Goal: Task Accomplishment & Management: Manage account settings

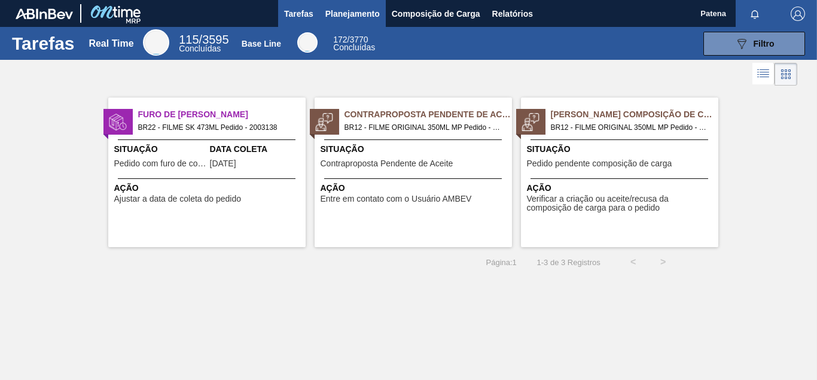
click at [351, 25] on button "Planejamento" at bounding box center [352, 13] width 66 height 27
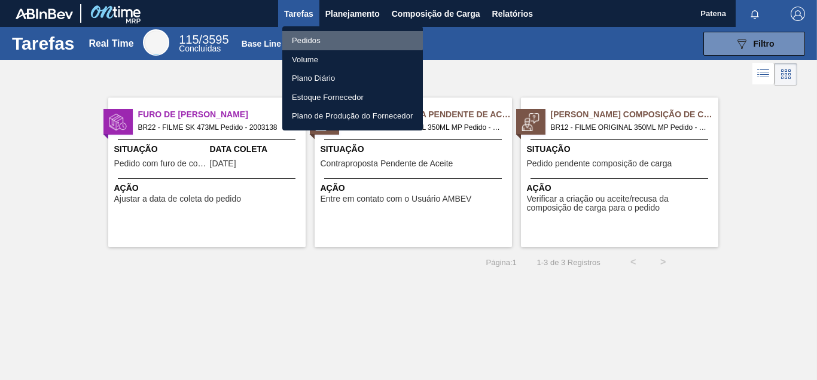
click at [342, 39] on li "Pedidos" at bounding box center [352, 40] width 141 height 19
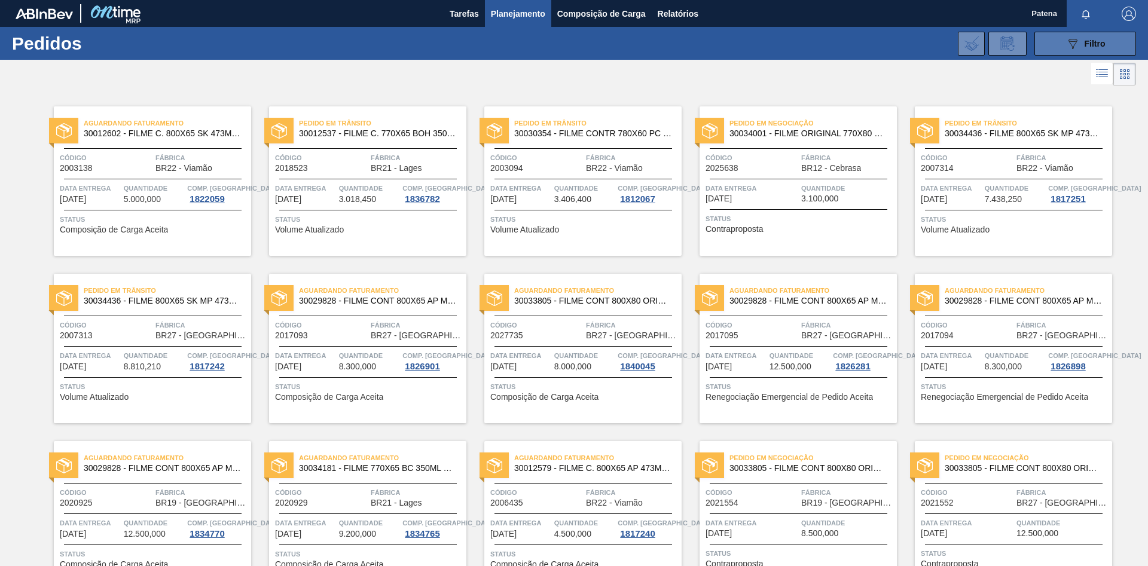
click at [733, 43] on div "089F7B8B-B2A5-4AFE-B5C0-19BA573D28AC Filtro" at bounding box center [1086, 43] width 40 height 14
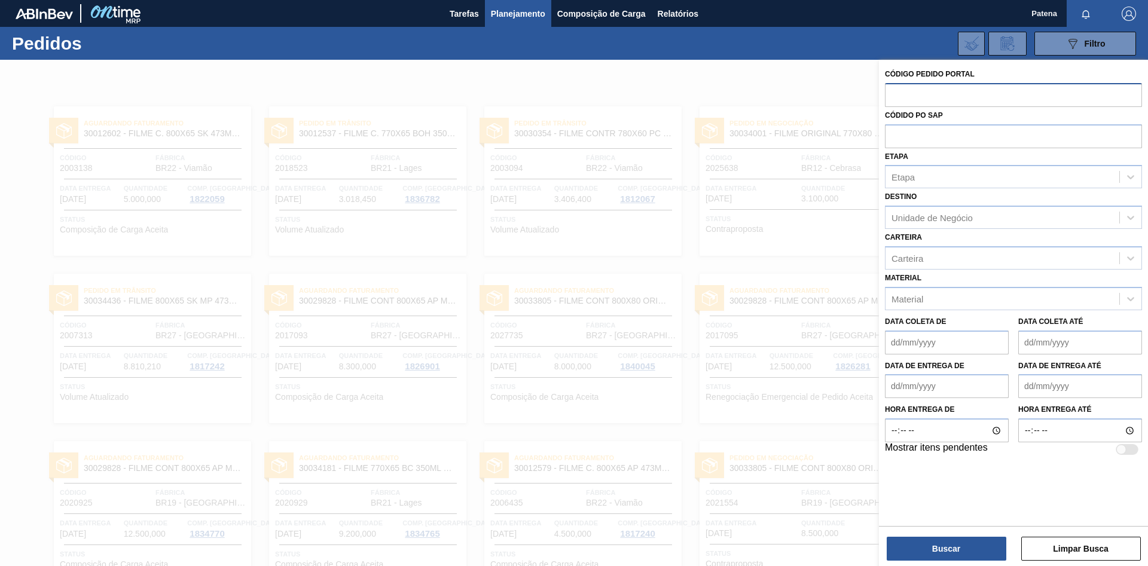
click at [733, 96] on input "text" at bounding box center [1013, 94] width 257 height 23
type input "2006435"
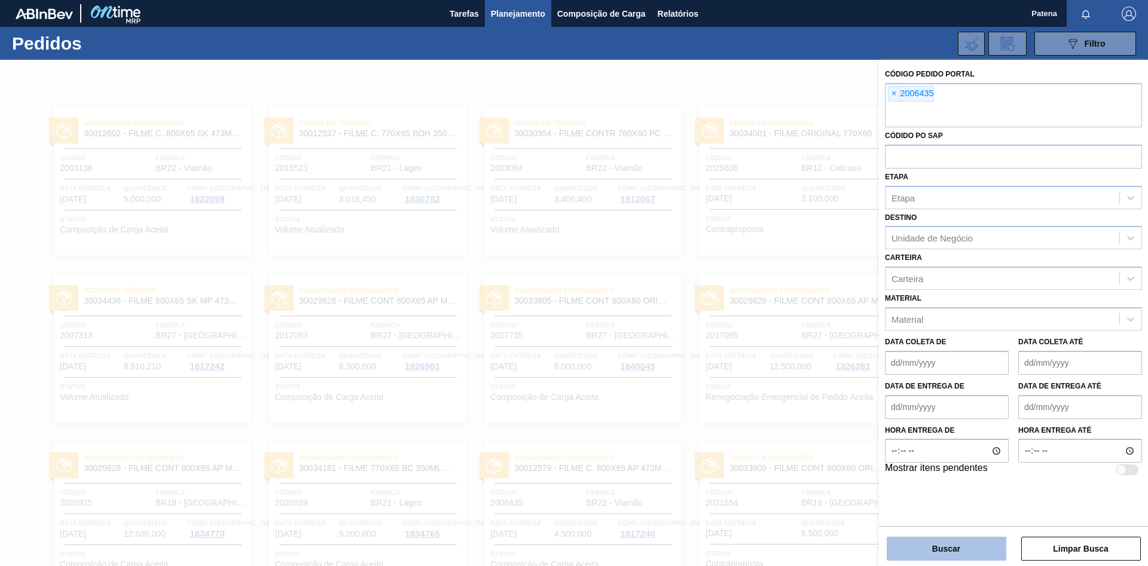
click at [733, 335] on button "Buscar" at bounding box center [947, 549] width 120 height 24
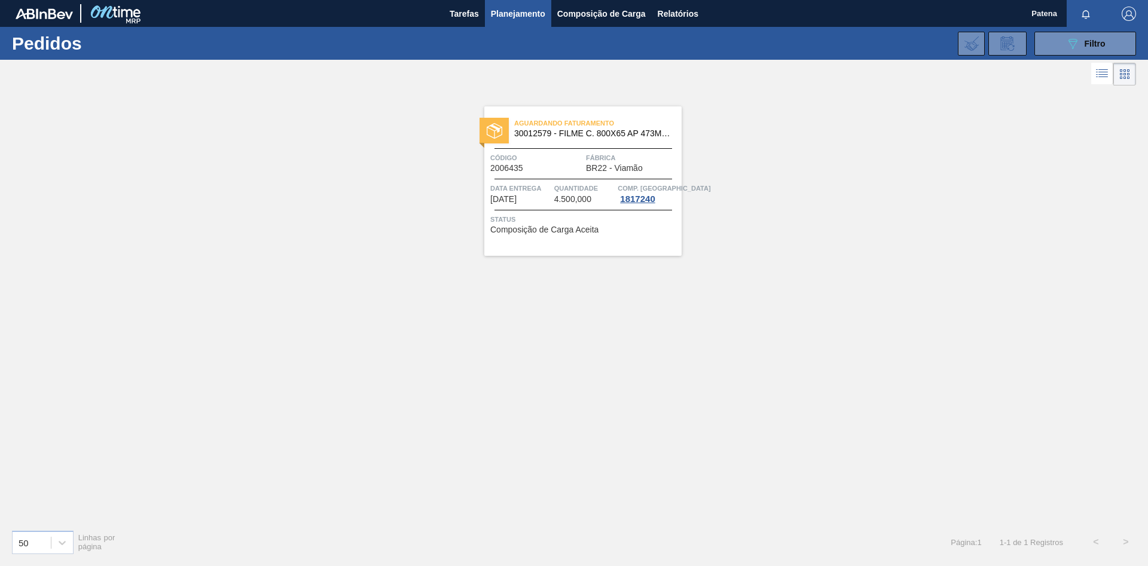
click at [576, 173] on div "Aguardando Faturamento 30012579 - FILME C. 800X65 AP 473ML C12 429 Código 20064…" at bounding box center [582, 181] width 197 height 150
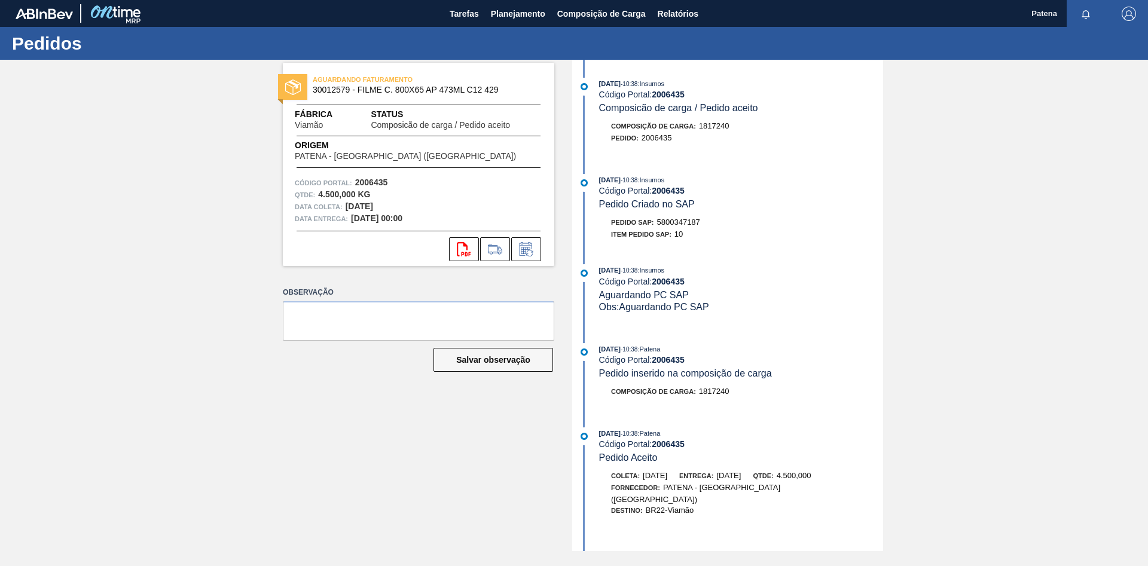
scroll to position [161, 0]
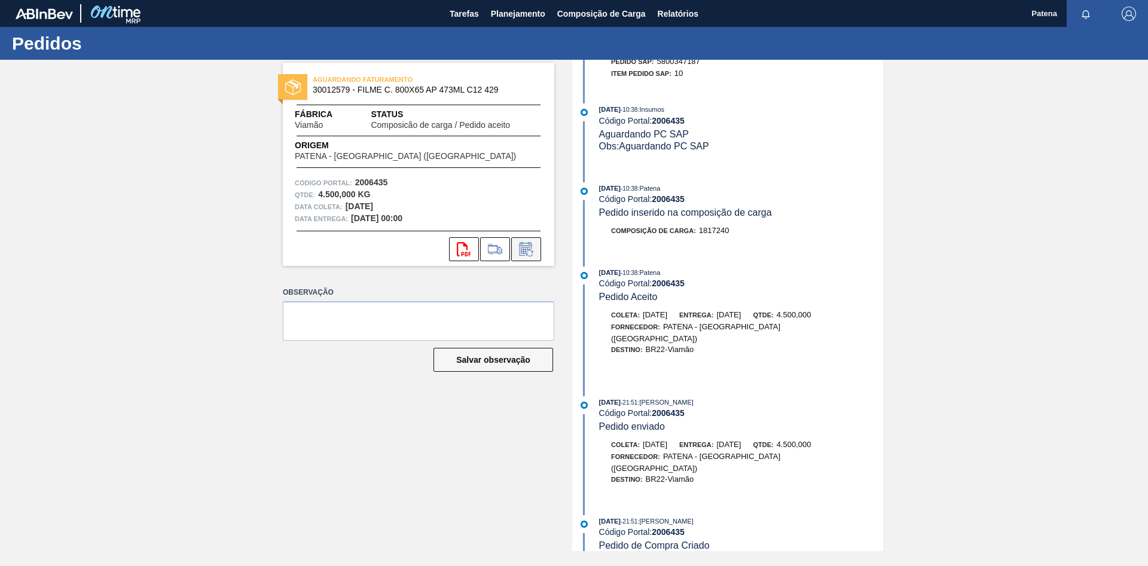
click at [526, 247] on icon at bounding box center [526, 249] width 19 height 14
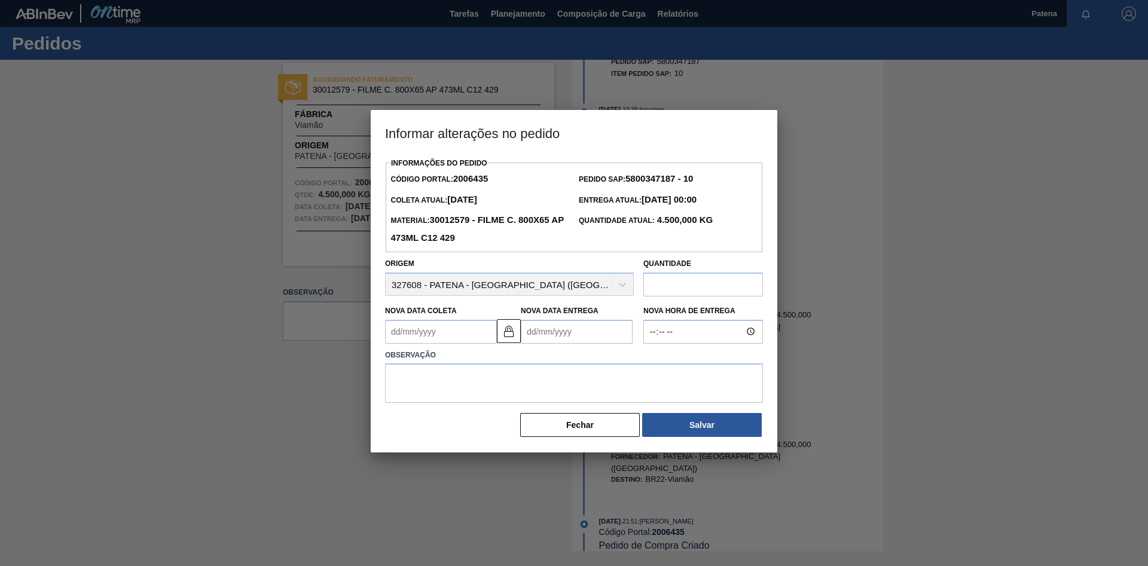
click at [733, 205] on div at bounding box center [574, 283] width 1148 height 566
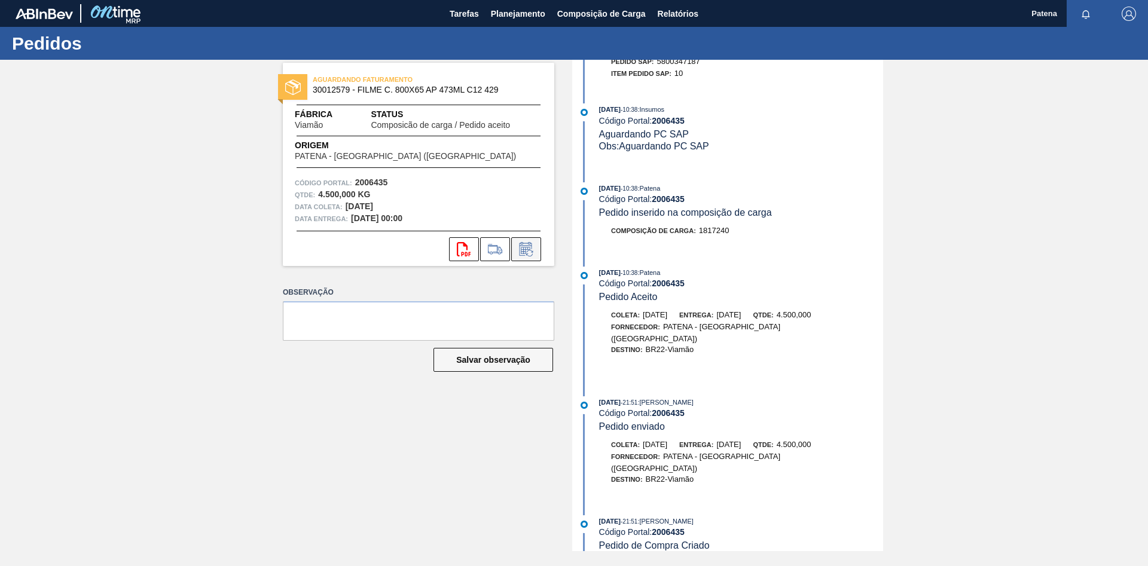
click at [530, 249] on icon at bounding box center [526, 249] width 19 height 14
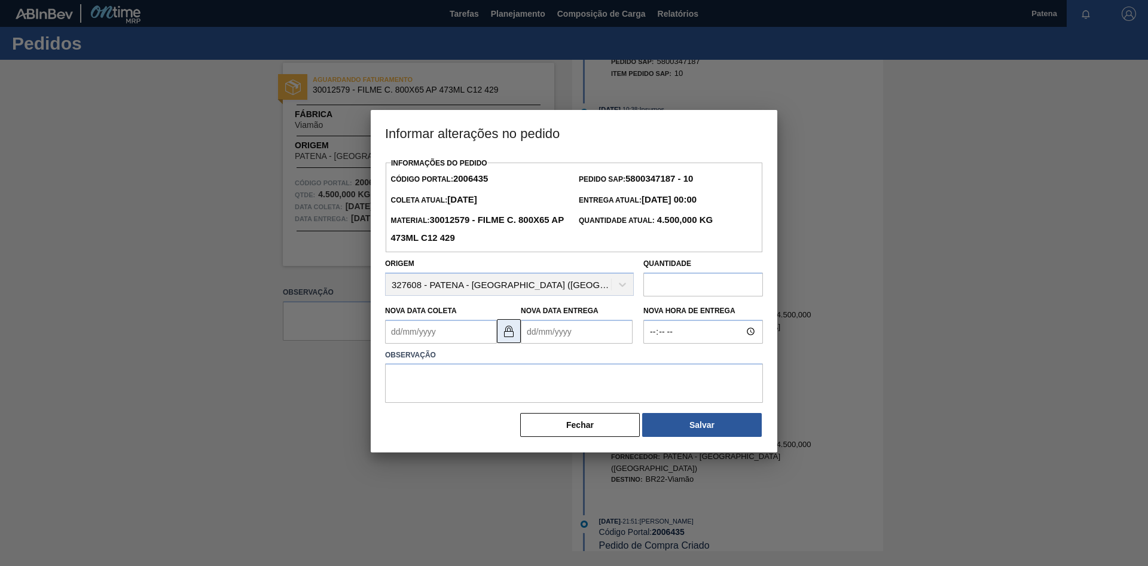
click at [506, 334] on img at bounding box center [509, 331] width 14 height 14
click at [429, 331] on Coleta2006435 "Nova Data Coleta" at bounding box center [441, 332] width 112 height 24
type Coleta2006435 "[DATE]"
click at [552, 331] on Entrega2006435 "Nova Data Entrega" at bounding box center [577, 332] width 112 height 24
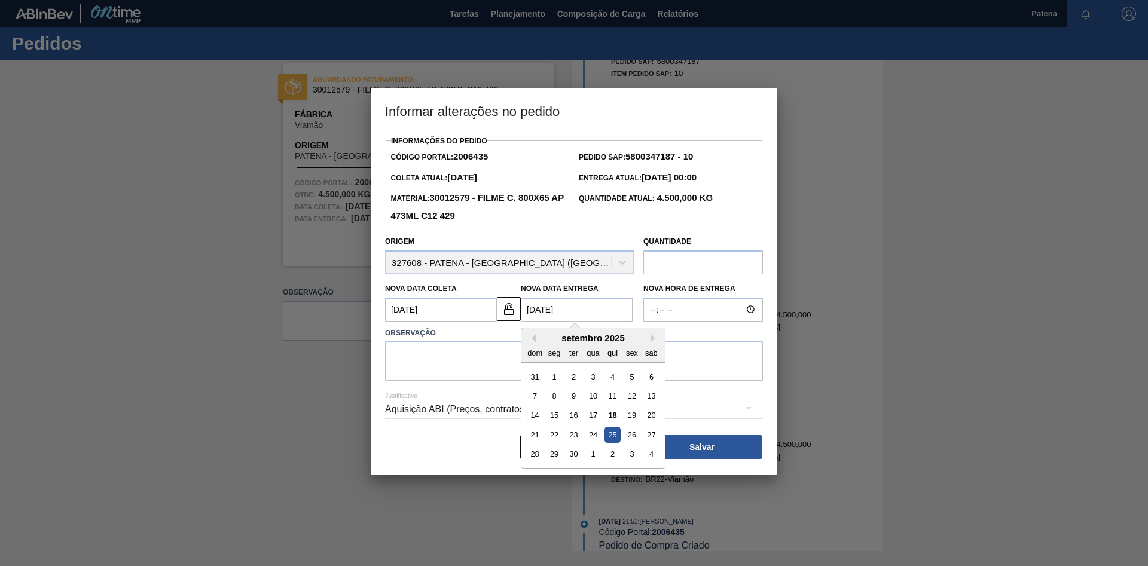
type Entrega2006435 "[DATE]"
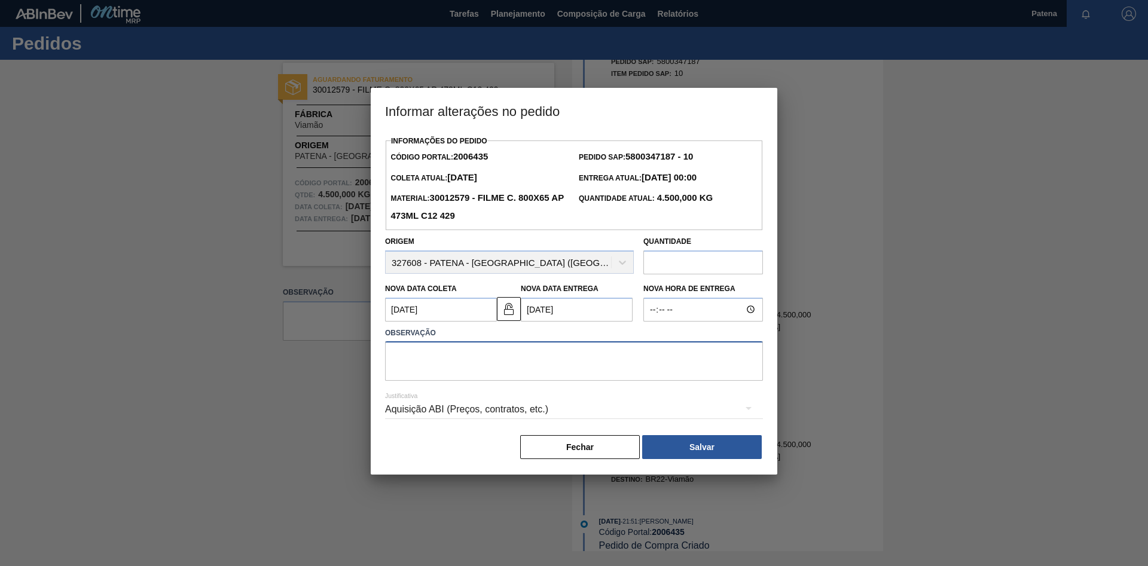
click at [490, 335] on textarea at bounding box center [574, 361] width 378 height 39
type textarea "E"
type textarea "Entrega 25/09"
click at [688, 335] on button "Salvar" at bounding box center [702, 447] width 120 height 24
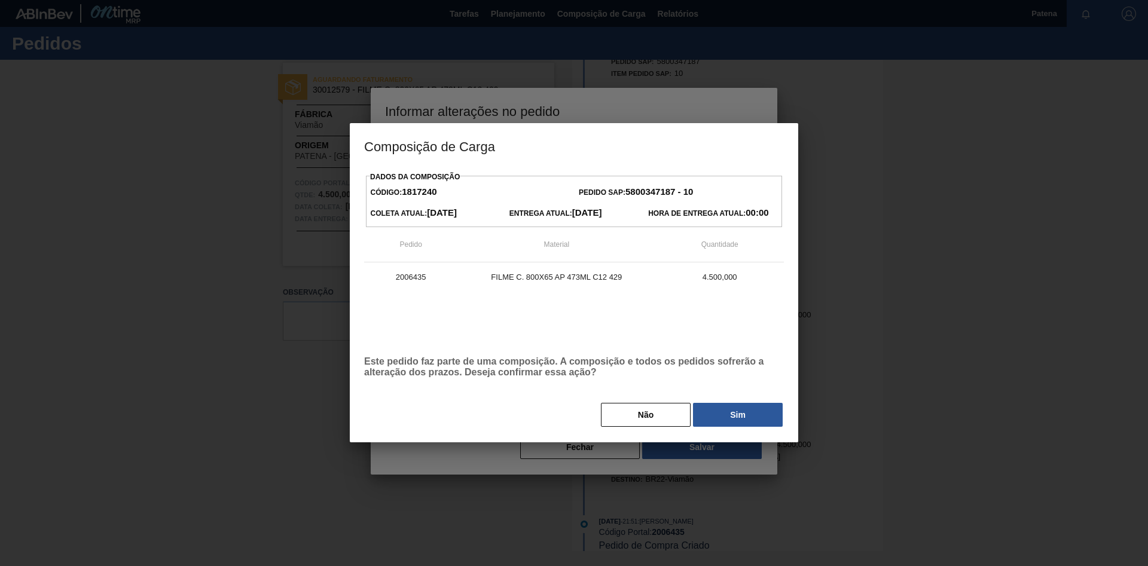
click at [733, 335] on div "Dados da Composição Código: 1817240 Pedido SAP: 5800347187 - 10 Coleta Atual: […" at bounding box center [574, 299] width 420 height 260
click at [733, 335] on button "Sim" at bounding box center [738, 415] width 90 height 24
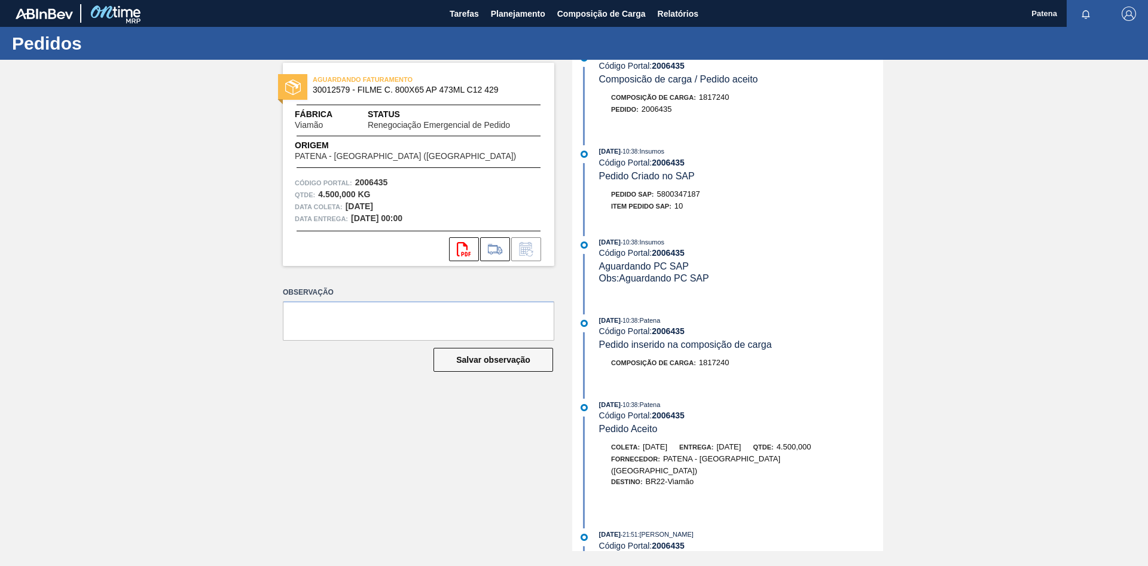
scroll to position [295, 0]
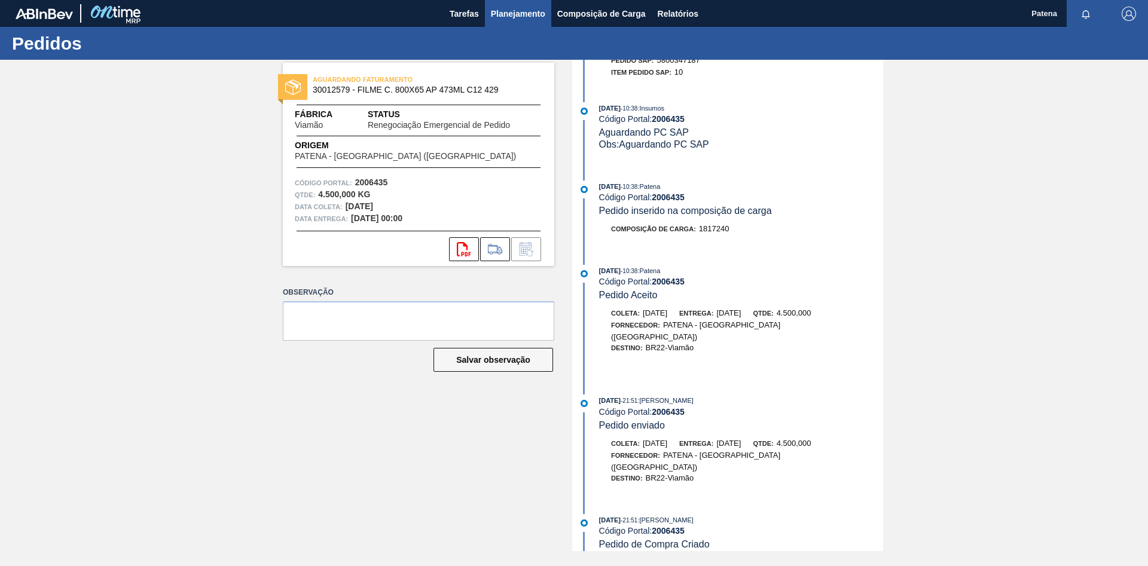
click at [514, 10] on span "Planejamento" at bounding box center [518, 14] width 54 height 14
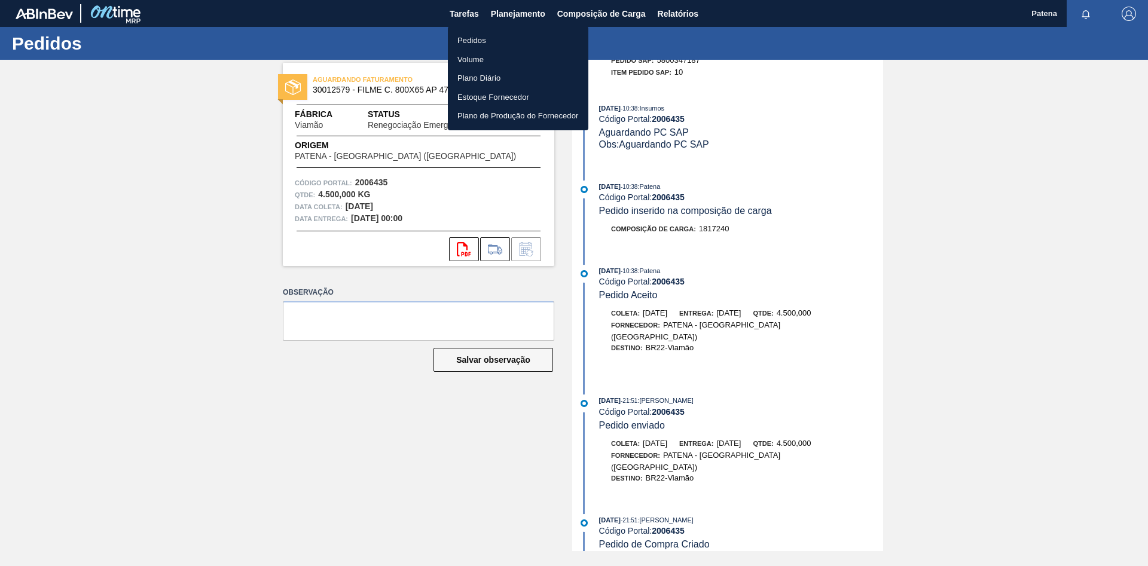
click at [503, 39] on li "Pedidos" at bounding box center [518, 40] width 141 height 19
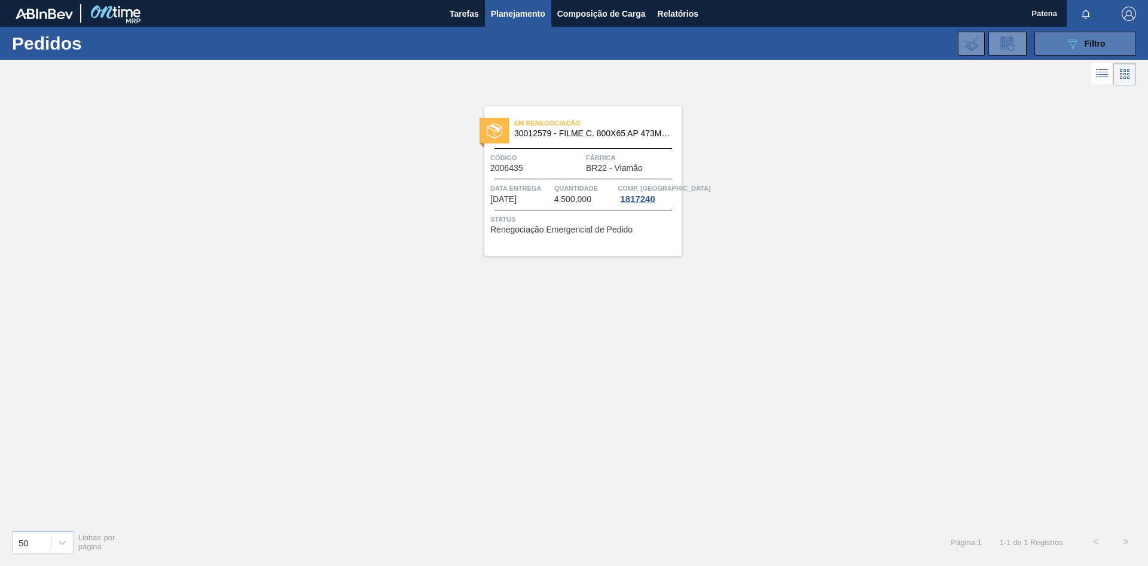
click at [733, 42] on button "089F7B8B-B2A5-4AFE-B5C0-19BA573D28AC Filtro" at bounding box center [1086, 44] width 102 height 24
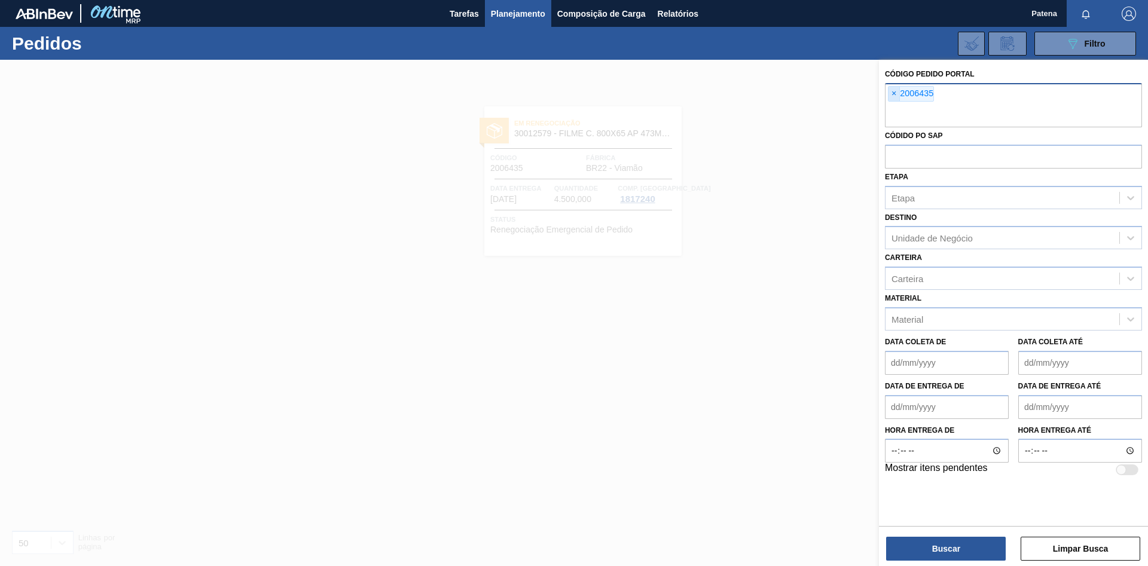
click at [733, 90] on span "×" at bounding box center [894, 94] width 11 height 14
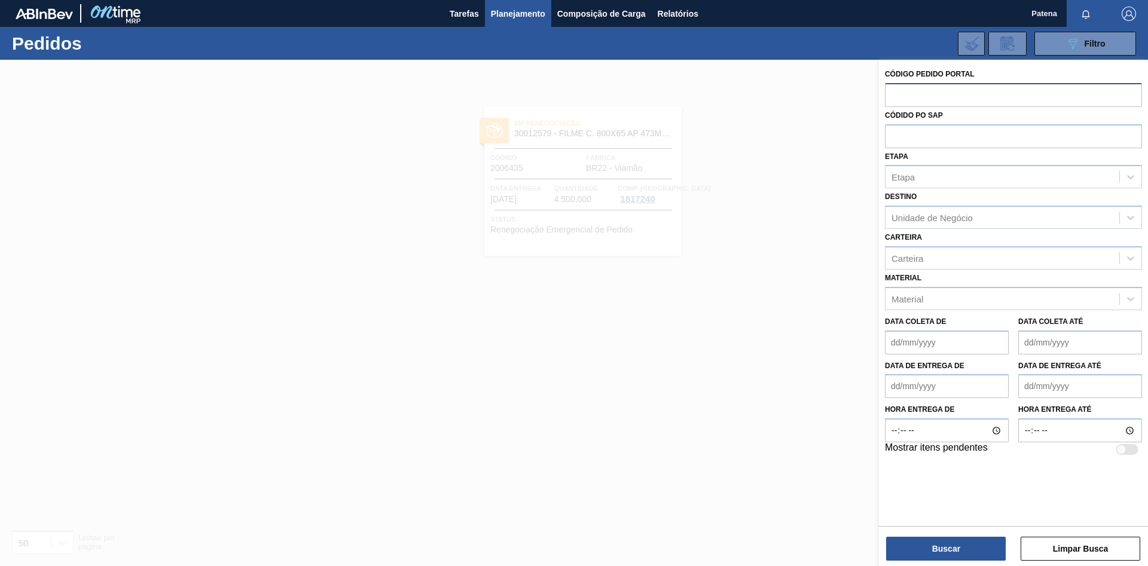
click at [733, 97] on input "text" at bounding box center [1013, 94] width 257 height 23
type input "2017095"
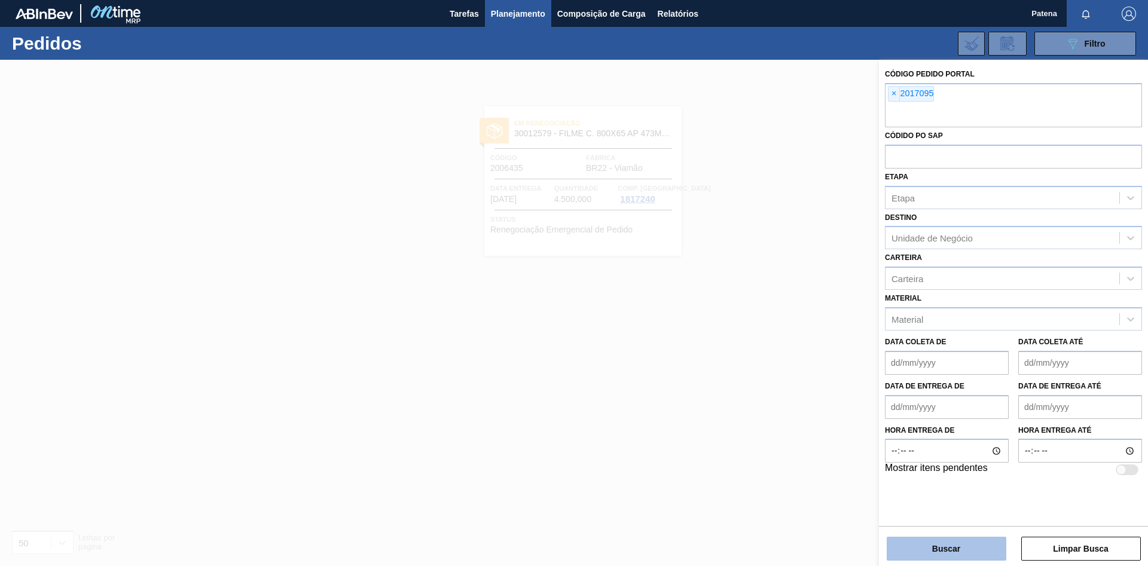
click at [733, 335] on button "Buscar" at bounding box center [947, 549] width 120 height 24
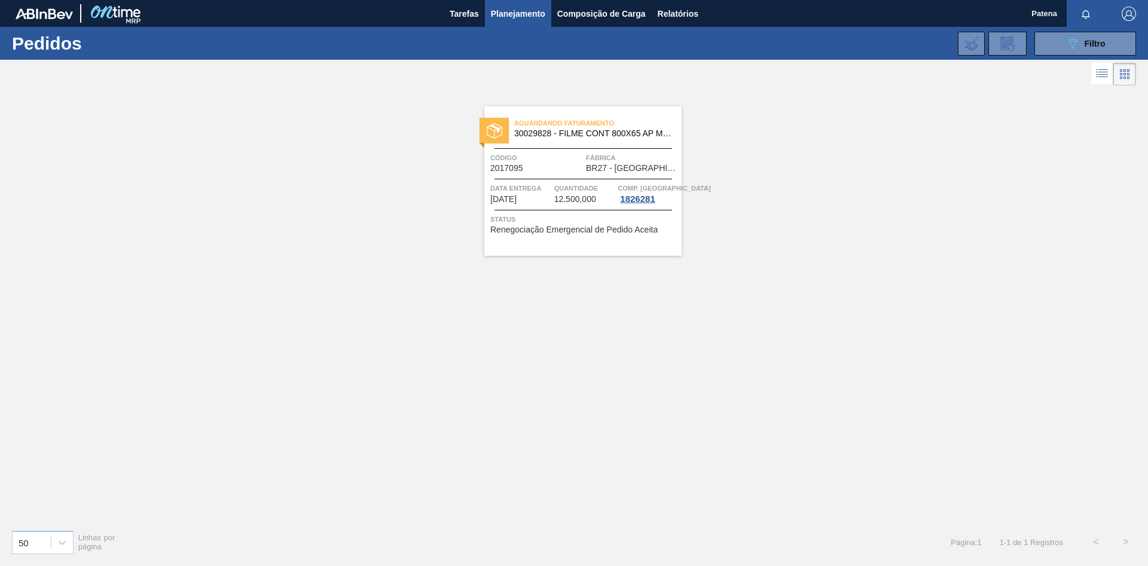
click at [554, 171] on div "Código 2017095" at bounding box center [536, 162] width 93 height 21
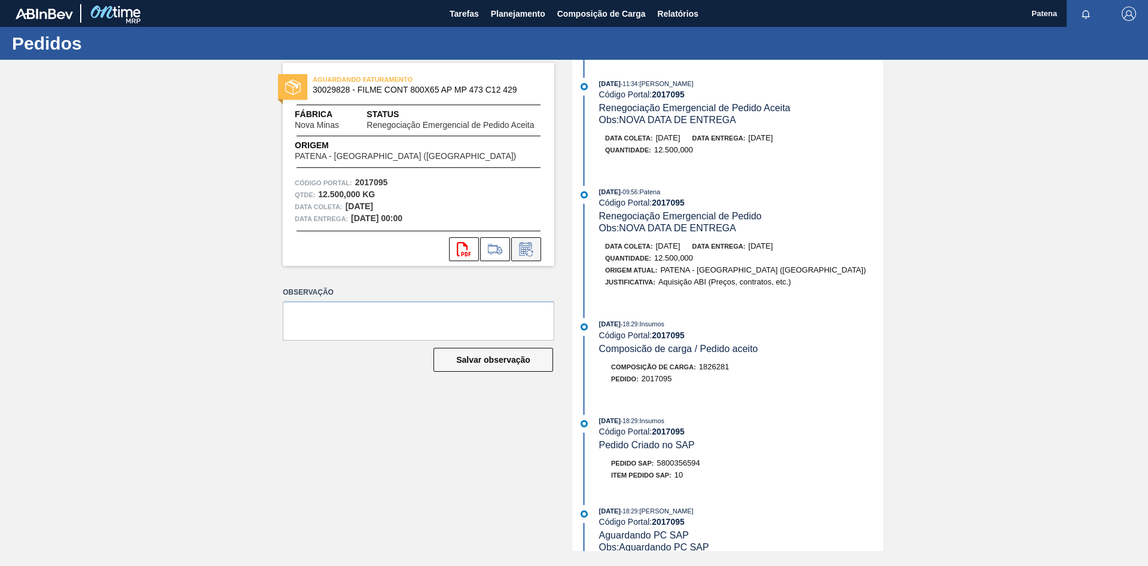
click at [533, 251] on icon at bounding box center [526, 249] width 19 height 14
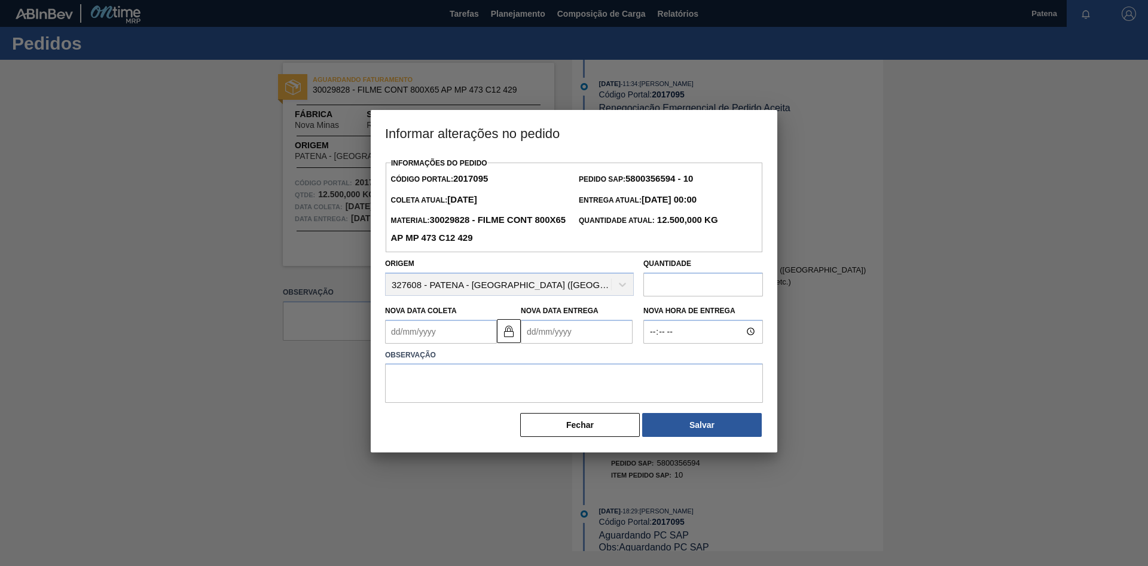
click at [446, 334] on Coleta2017095 "Nova Data Coleta" at bounding box center [441, 332] width 112 height 24
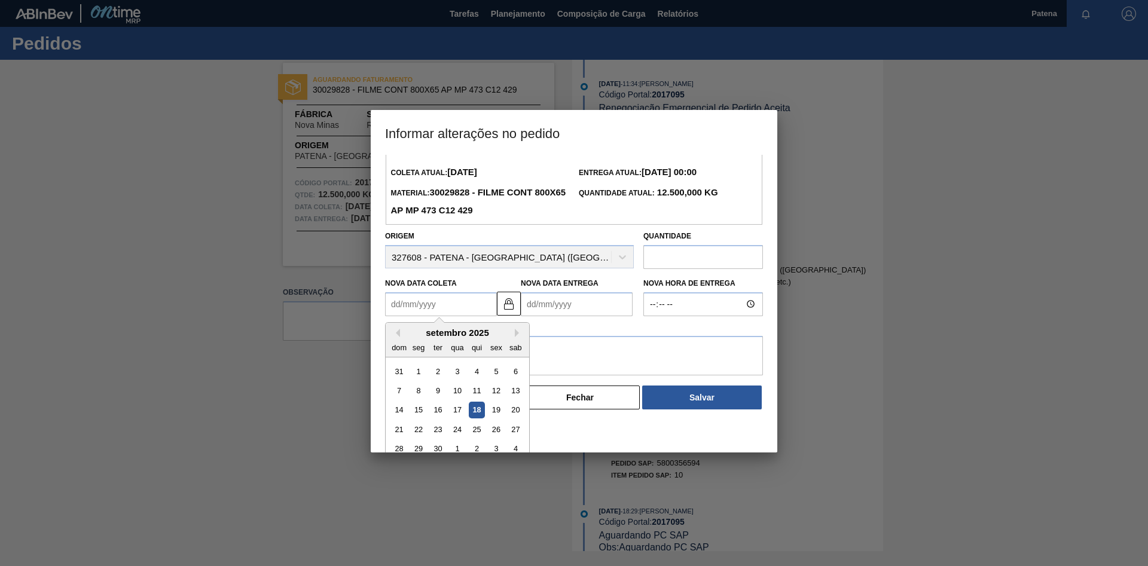
scroll to position [39, 0]
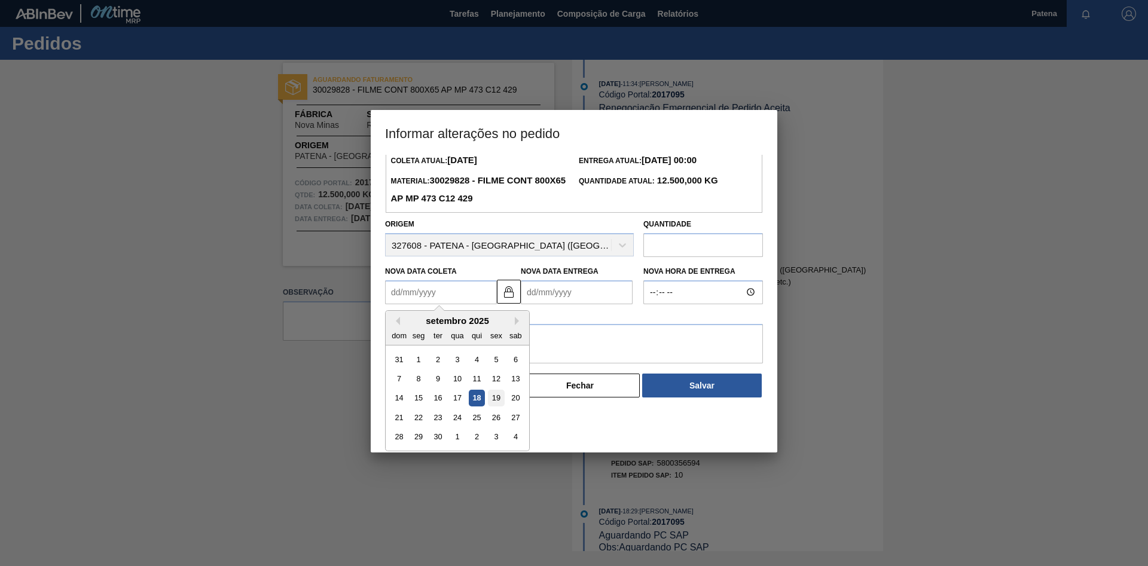
click at [493, 335] on div "19" at bounding box center [496, 398] width 16 height 16
type Coleta2017095 "[DATE]"
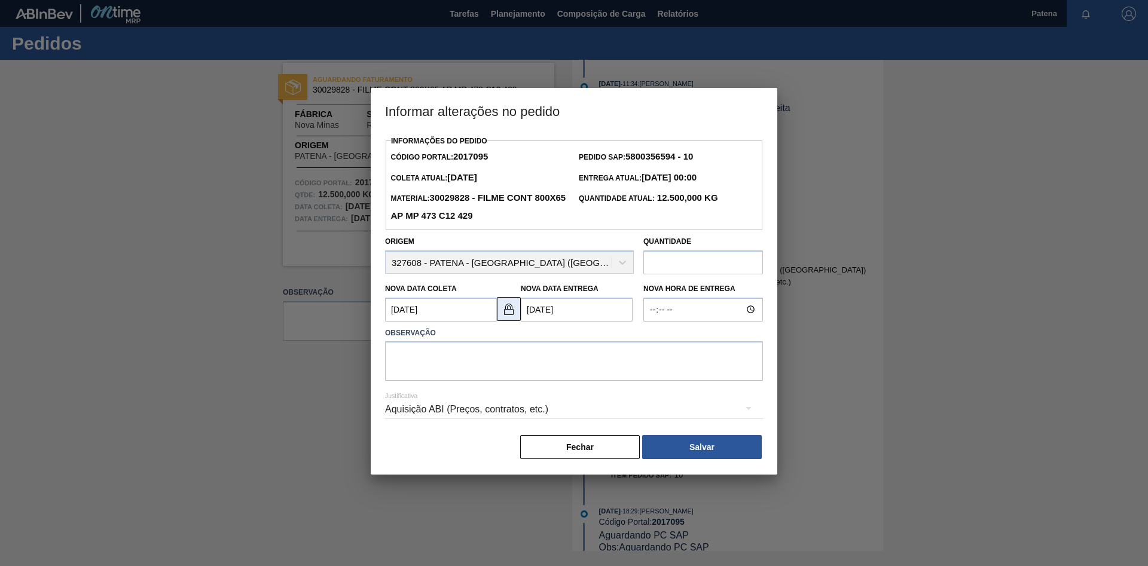
click at [508, 312] on img at bounding box center [509, 309] width 14 height 14
click at [584, 310] on Entrega2017095 "[DATE]" at bounding box center [577, 310] width 112 height 24
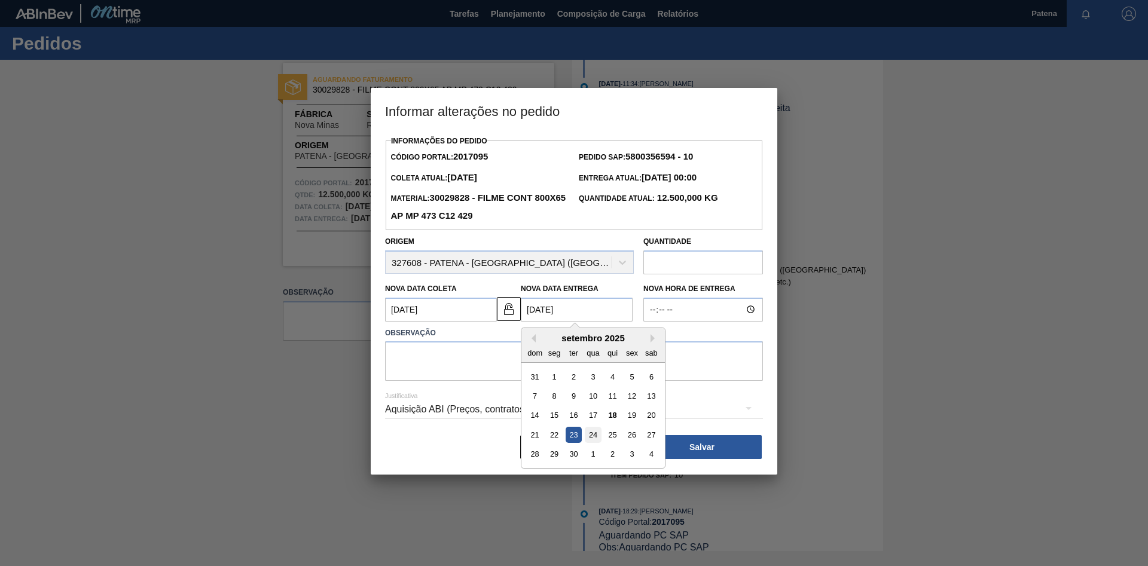
click at [593, 335] on div "24" at bounding box center [593, 435] width 16 height 16
type Entrega2017095 "[DATE]"
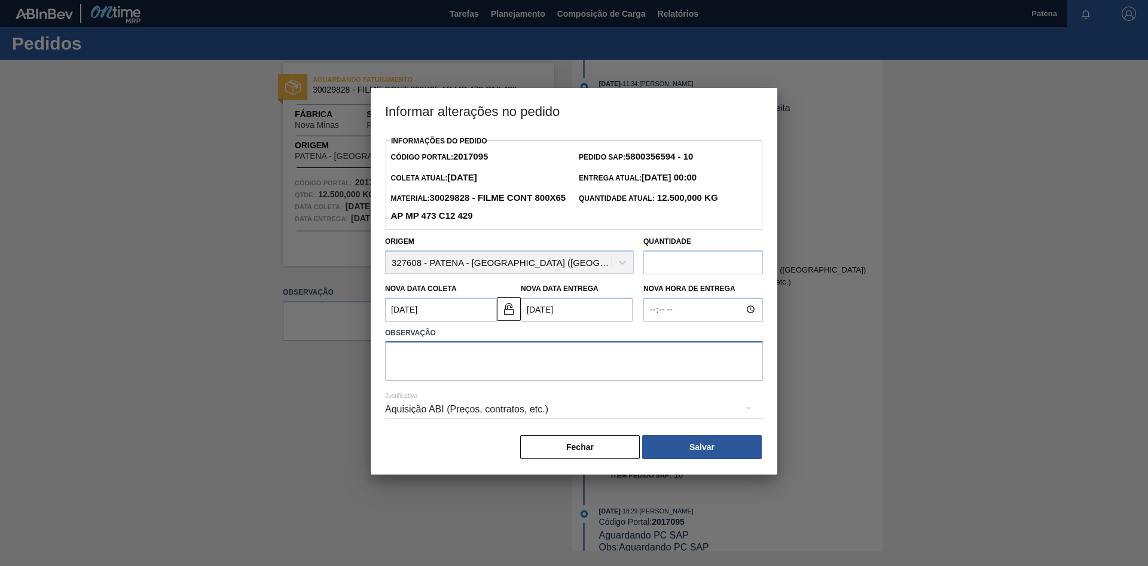
click at [446, 335] on textarea at bounding box center [574, 361] width 378 height 39
type textarea "e"
type textarea "Entrega dia 24/09"
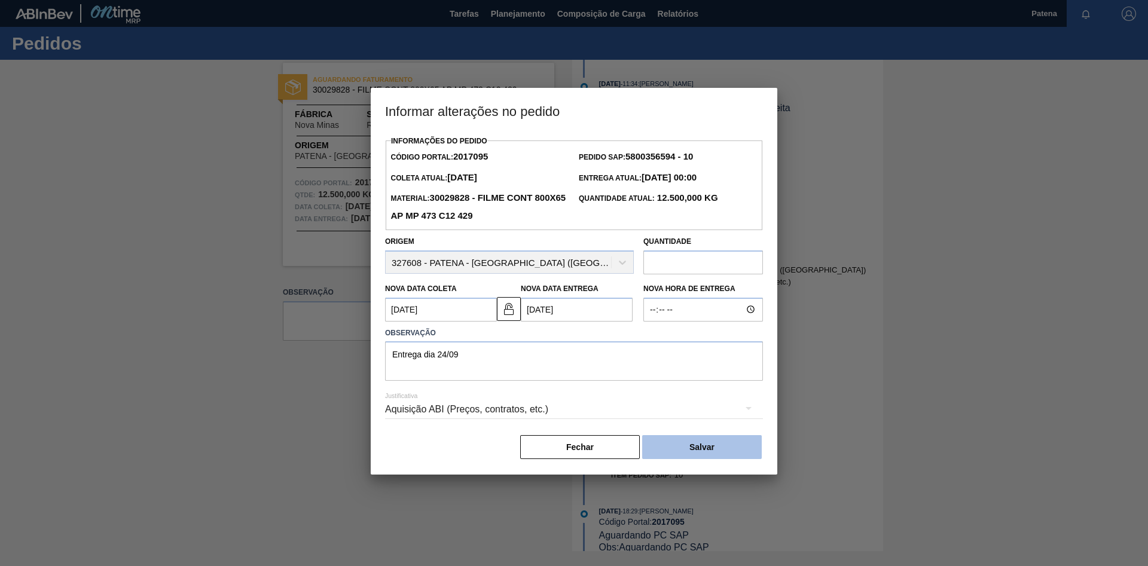
click at [725, 335] on button "Salvar" at bounding box center [702, 447] width 120 height 24
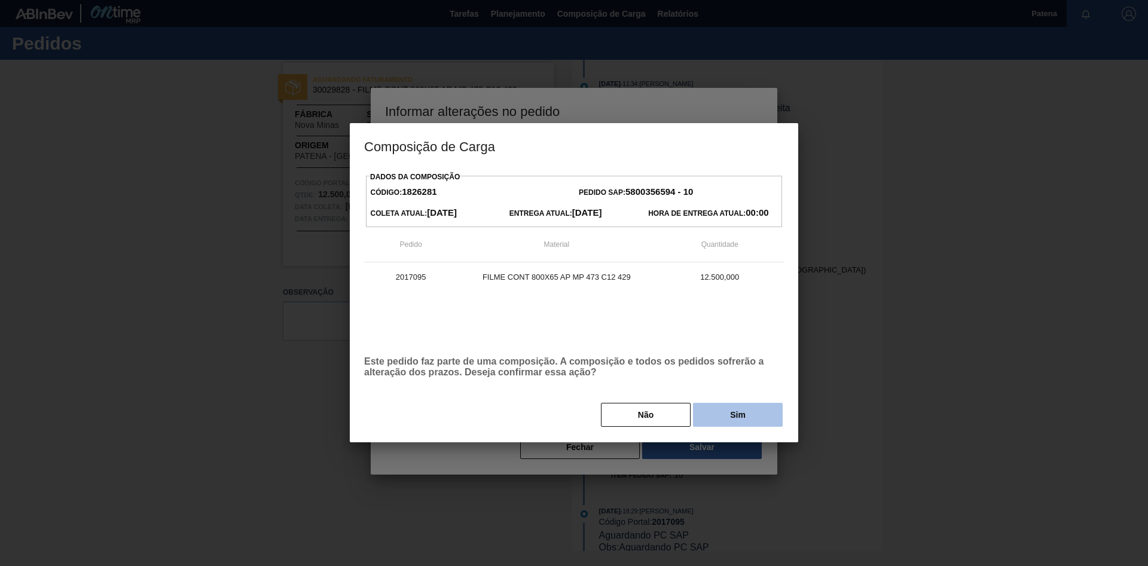
click at [717, 335] on button "Sim" at bounding box center [738, 415] width 90 height 24
